Goal: Task Accomplishment & Management: Manage account settings

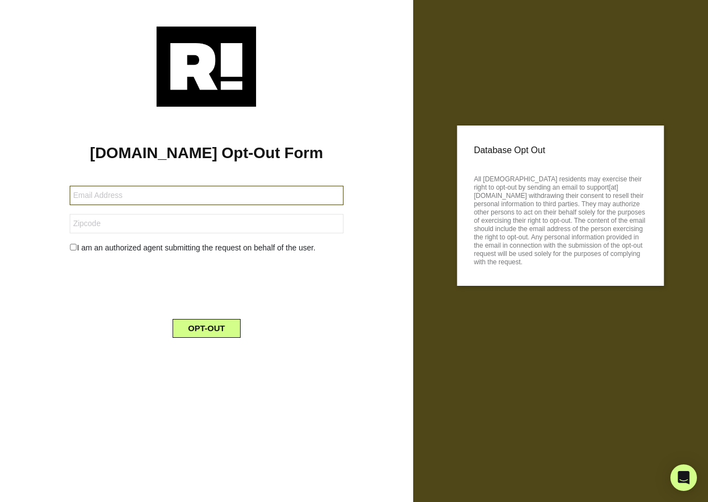
type input "rgilmartin99@mac.com"
type input "04468"
type input "[EMAIL_ADDRESS][DOMAIN_NAME]"
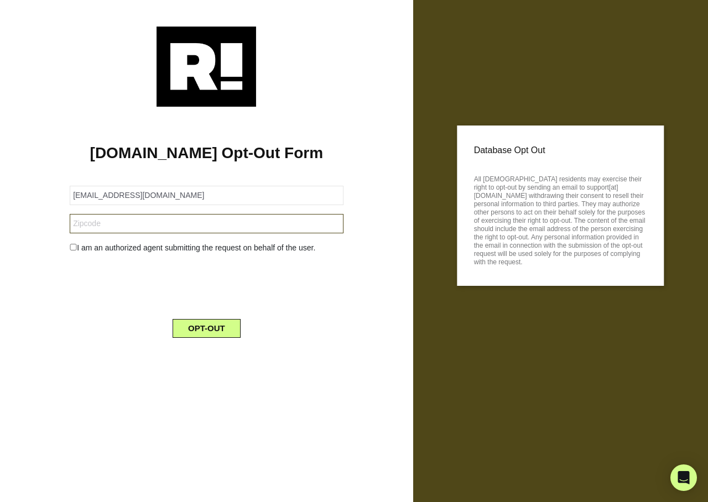
type input "90631"
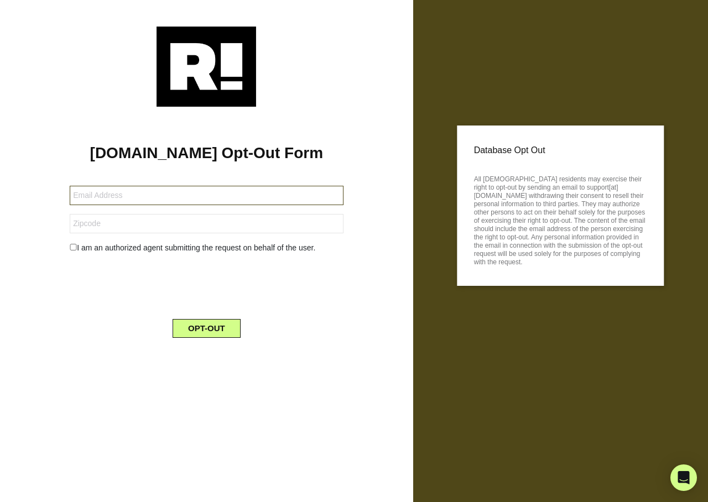
type input "[EMAIL_ADDRESS][DOMAIN_NAME]"
type input "02038"
type input "[EMAIL_ADDRESS][DOMAIN_NAME]"
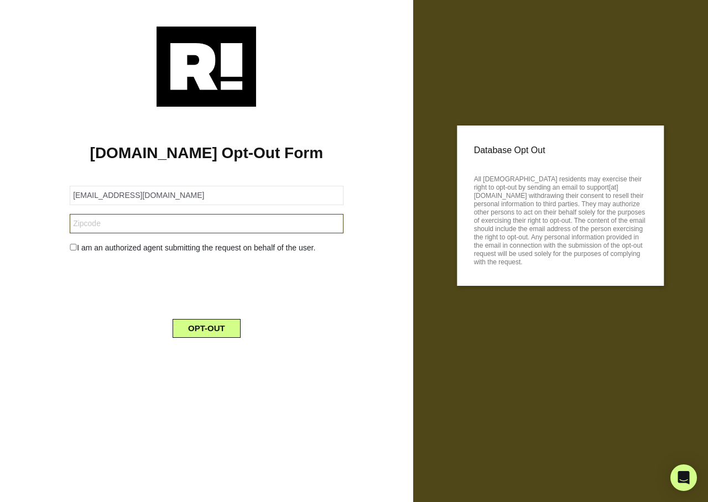
type input "13027"
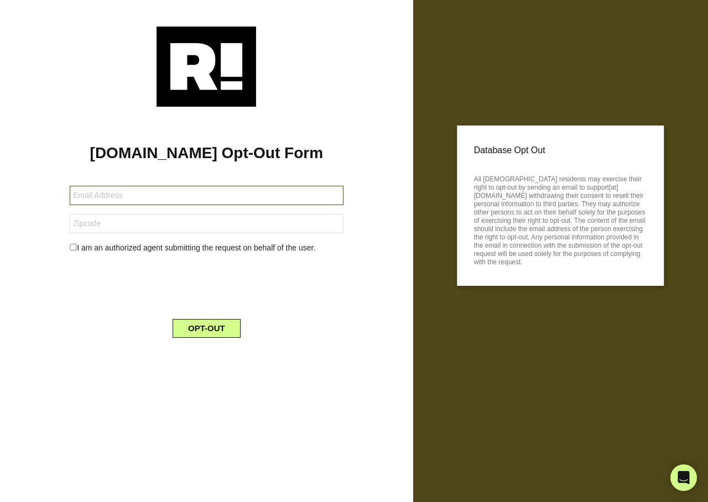
type input "[PERSON_NAME][EMAIL_ADDRESS][PERSON_NAME][DOMAIN_NAME]"
type input "33469"
type input "[PERSON_NAME][EMAIL_ADDRESS][DOMAIN_NAME]"
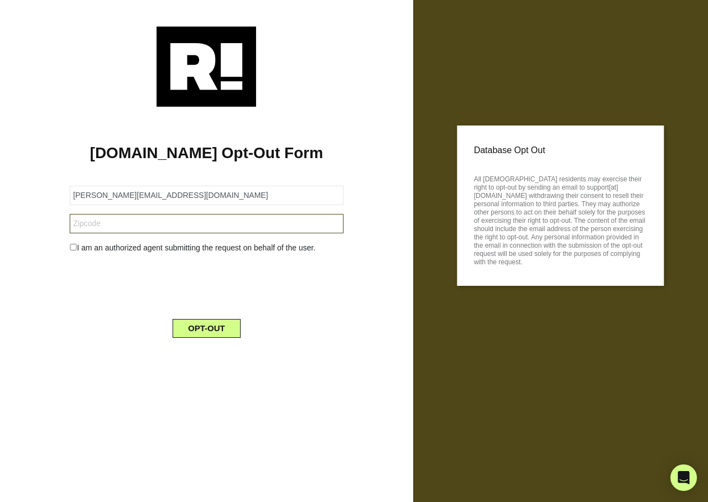
type input "E9H 0A7"
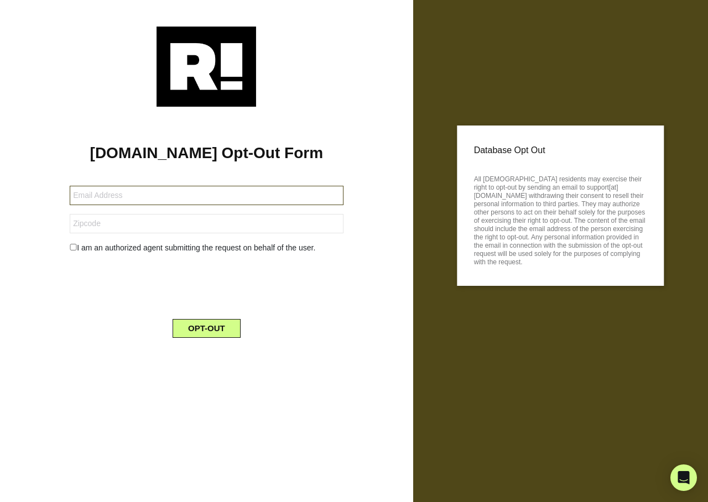
type input "[EMAIL_ADDRESS][DOMAIN_NAME]"
type input "63957"
